Goal: Task Accomplishment & Management: Manage account settings

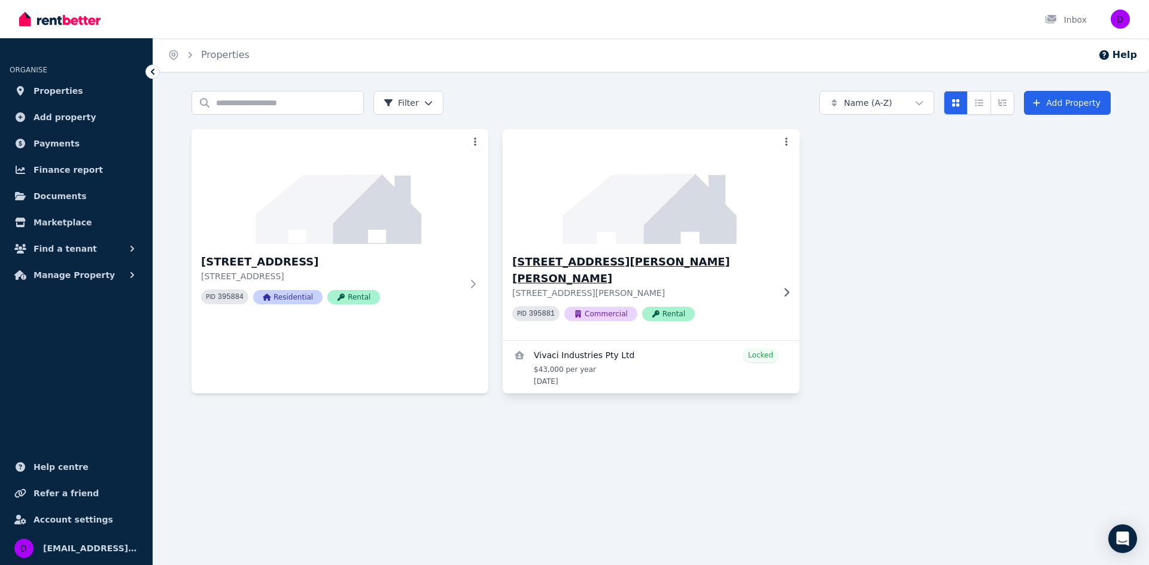
click at [658, 307] on span "Rental" at bounding box center [668, 314] width 53 height 14
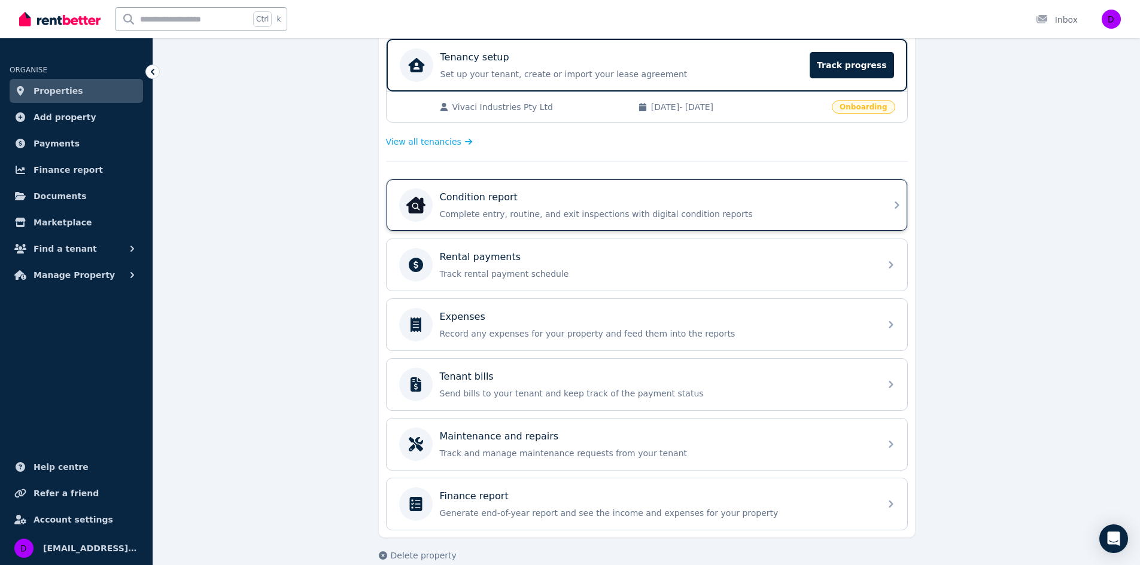
scroll to position [261, 0]
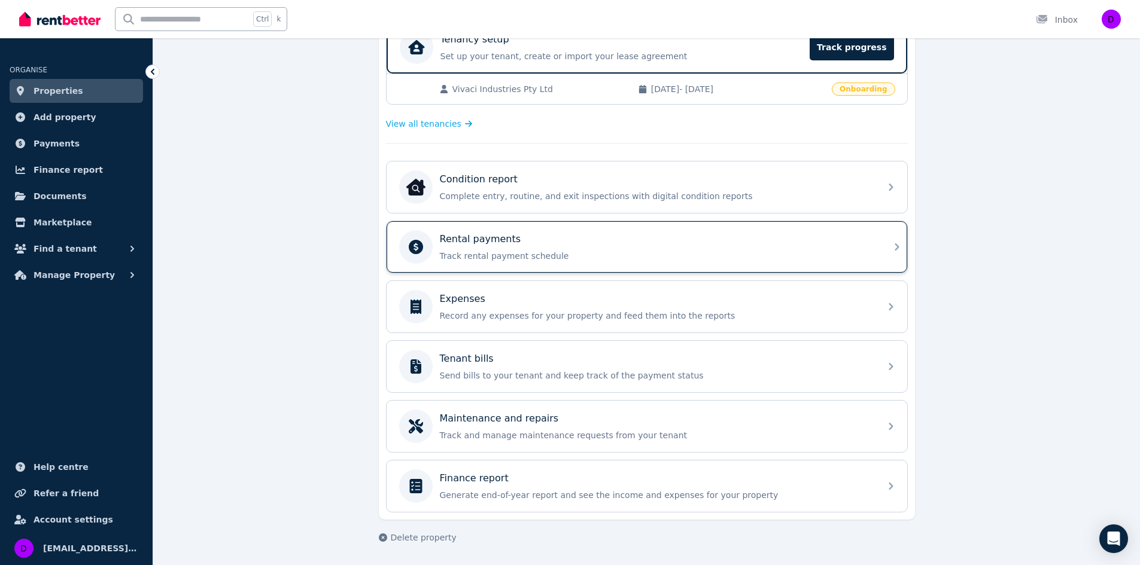
click at [480, 245] on p "Rental payments" at bounding box center [480, 239] width 81 height 14
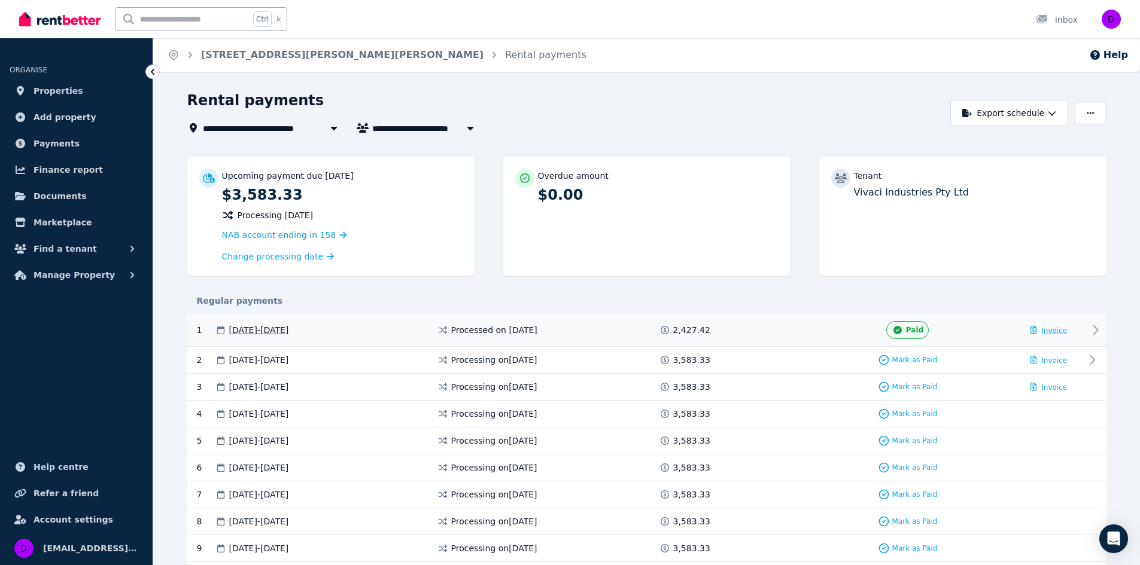
click at [1060, 332] on span "Invoice" at bounding box center [1054, 331] width 26 height 8
